Goal: Transaction & Acquisition: Purchase product/service

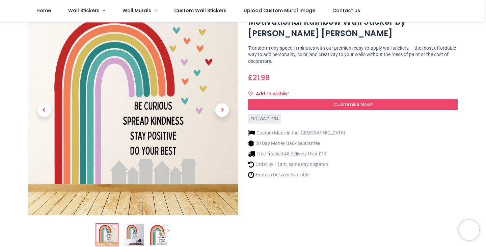
scroll to position [29, 0]
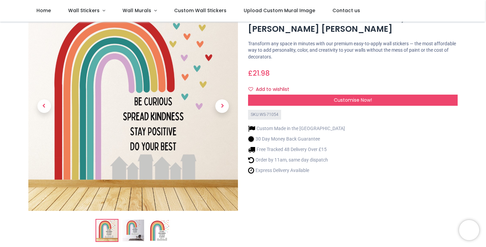
click at [133, 231] on img at bounding box center [133, 230] width 22 height 22
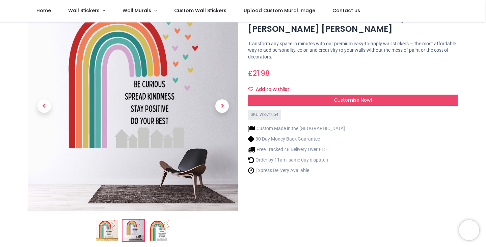
click at [165, 230] on img at bounding box center [160, 230] width 22 height 22
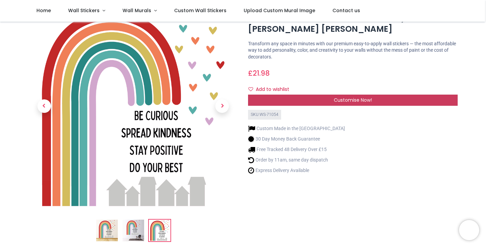
click at [367, 99] on span "Customise Now!" at bounding box center [353, 99] width 38 height 7
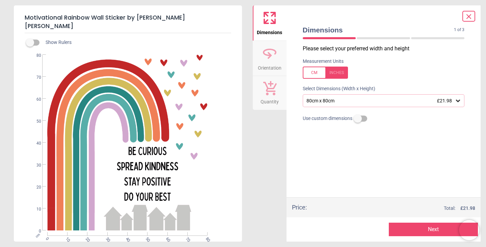
click at [363, 103] on div "80cm x 80cm £21.98" at bounding box center [380, 101] width 149 height 6
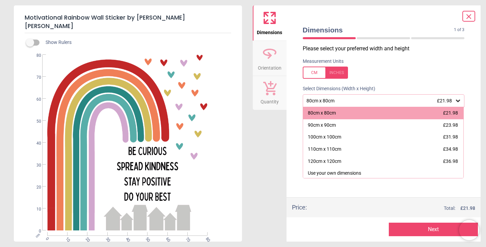
click at [342, 102] on div "80cm x 80cm £21.98" at bounding box center [380, 101] width 149 height 6
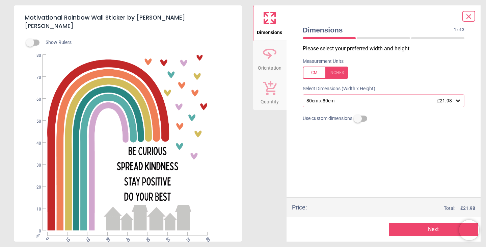
click at [431, 229] on button "Next" at bounding box center [433, 228] width 89 height 13
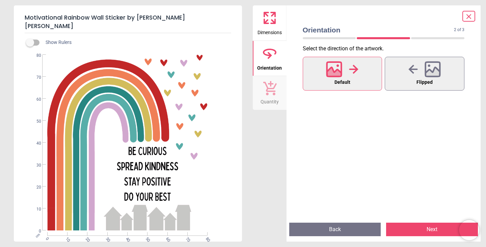
click at [430, 229] on button "Next" at bounding box center [432, 228] width 92 height 13
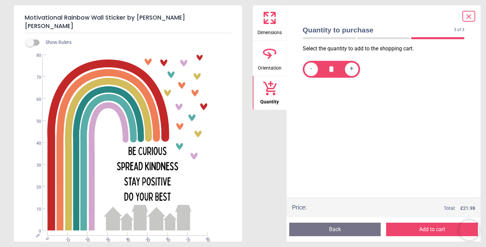
click at [430, 229] on button "Add to cart" at bounding box center [432, 228] width 92 height 13
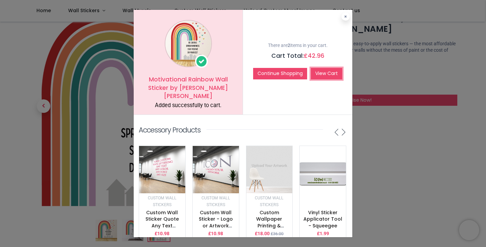
click at [332, 70] on link "View Cart" at bounding box center [326, 73] width 31 height 11
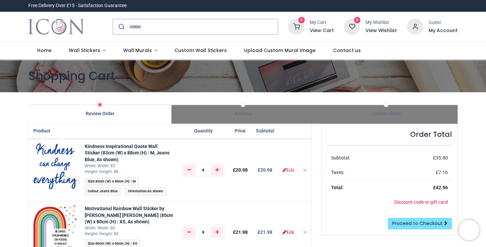
click at [287, 233] on link "Edit" at bounding box center [288, 231] width 12 height 5
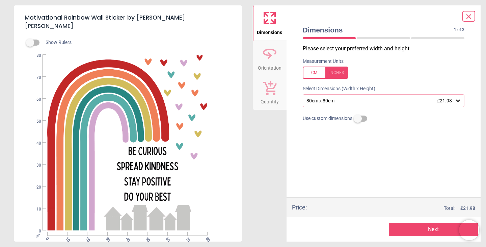
click at [485, 34] on div "Motivational Rainbow Wall Sticker by [PERSON_NAME] [PERSON_NAME] Show Rulers cm…" at bounding box center [243, 123] width 486 height 247
click at [363, 102] on div "80cm x 80cm £21.98" at bounding box center [380, 101] width 149 height 6
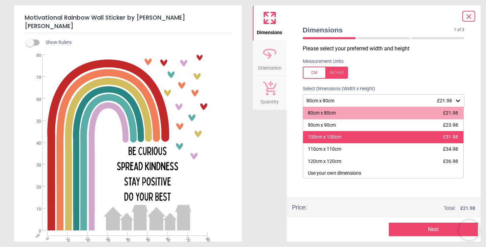
click at [334, 138] on div "100cm x 100cm" at bounding box center [324, 137] width 33 height 7
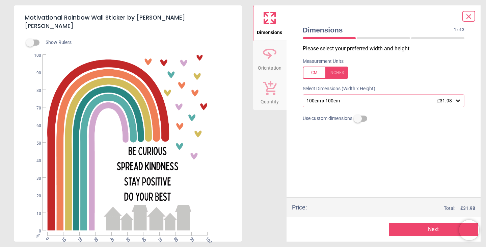
click at [434, 229] on button "Next" at bounding box center [433, 228] width 89 height 13
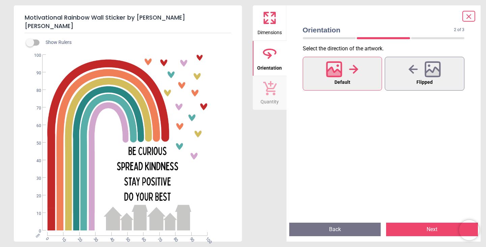
click at [434, 229] on button "Next" at bounding box center [432, 228] width 92 height 13
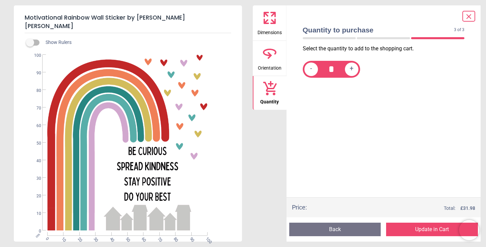
click at [434, 229] on button "Update in Cart" at bounding box center [432, 228] width 92 height 13
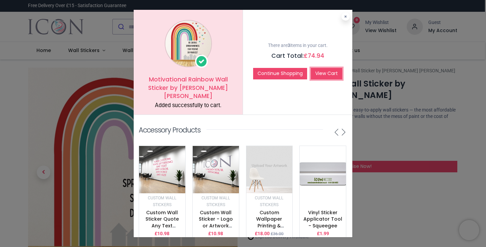
click at [329, 73] on link "View Cart" at bounding box center [326, 73] width 31 height 11
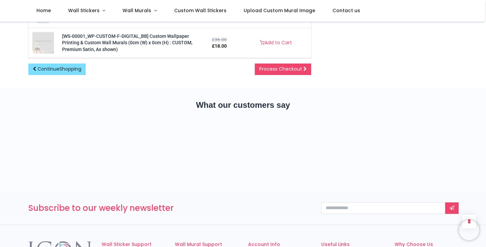
scroll to position [370, 0]
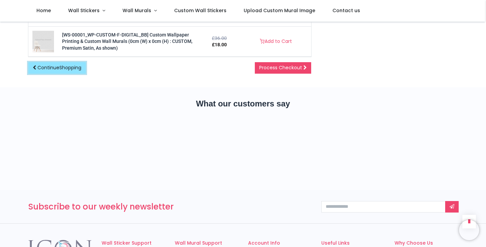
click at [68, 66] on span "Shopping" at bounding box center [70, 67] width 22 height 7
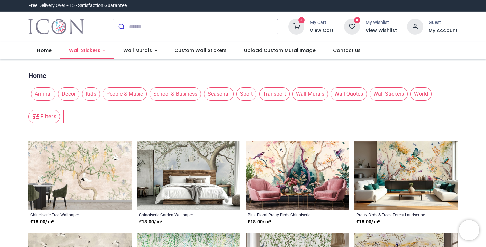
click at [88, 51] on span "Wall Stickers" at bounding box center [84, 50] width 31 height 7
